Goal: Information Seeking & Learning: Stay updated

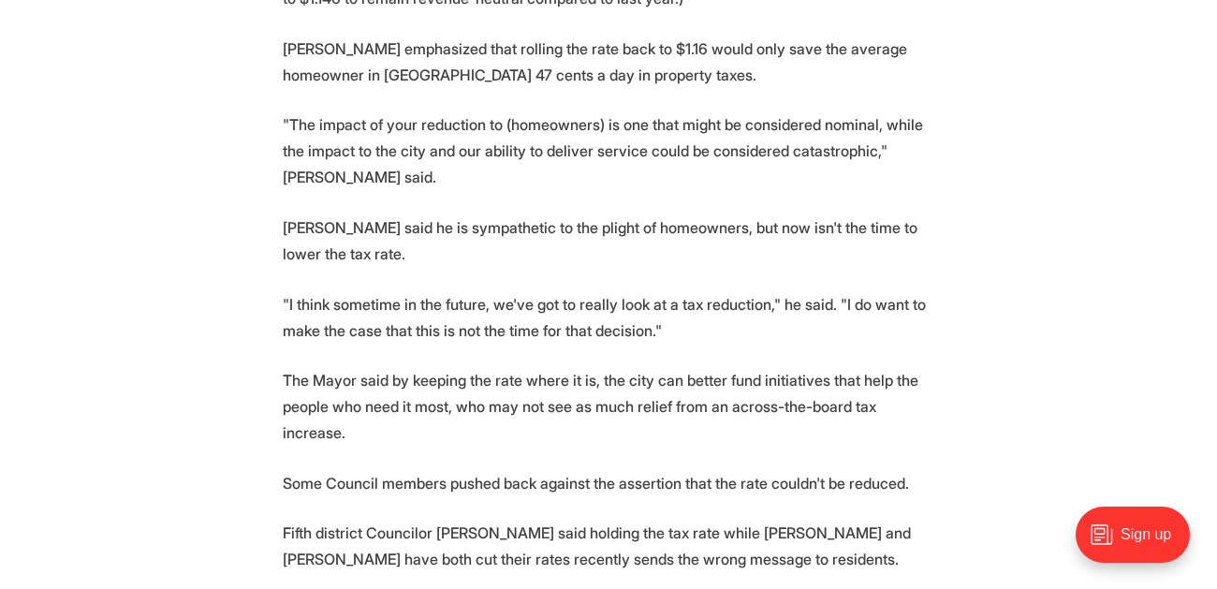
scroll to position [1112, 0]
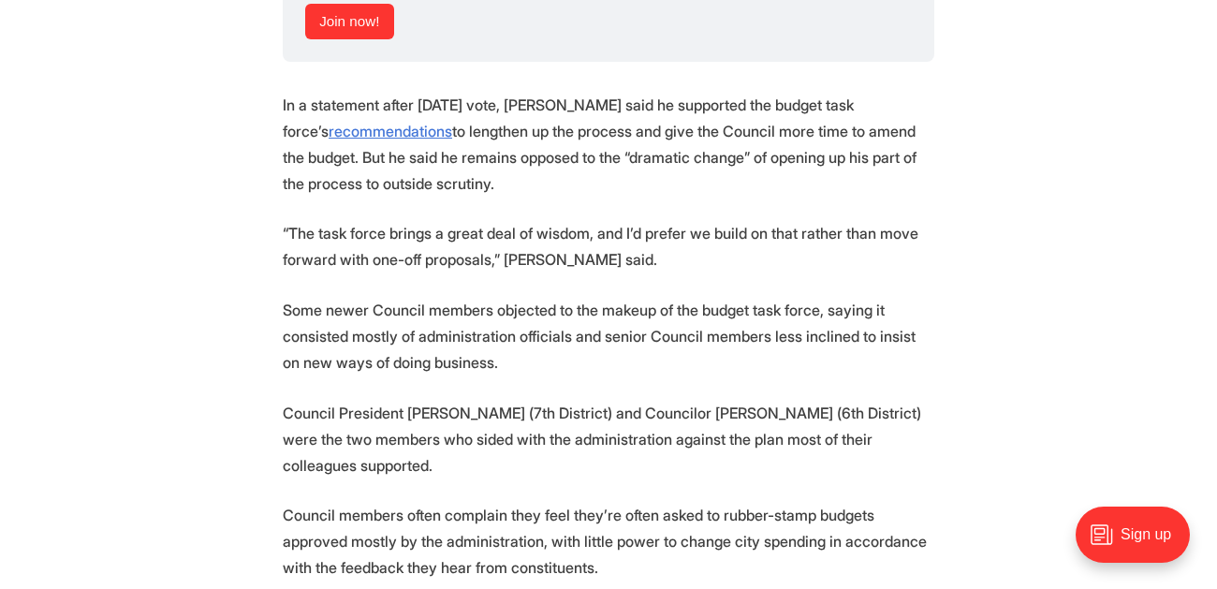
scroll to position [1738, 0]
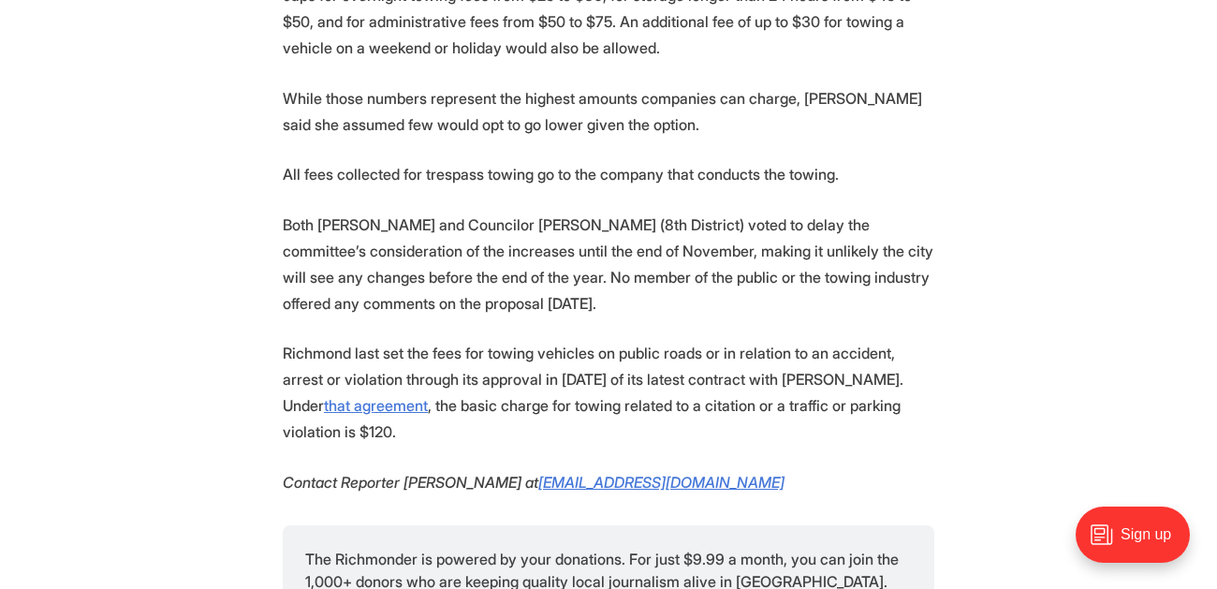
scroll to position [1890, 0]
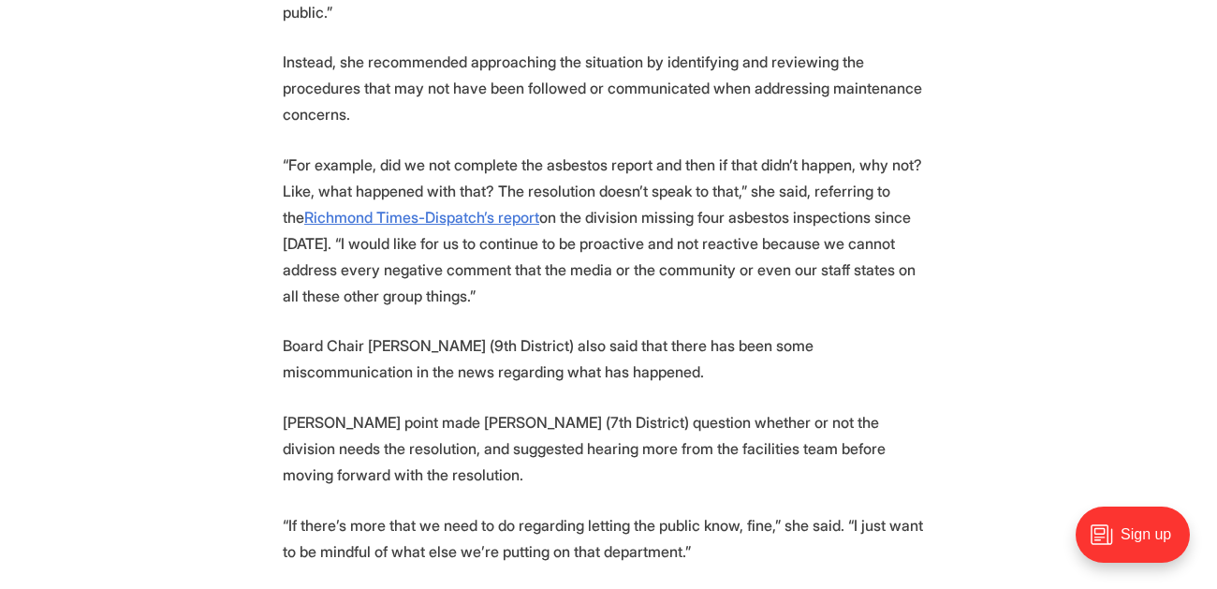
scroll to position [2216, 0]
